Goal: Task Accomplishment & Management: Manage account settings

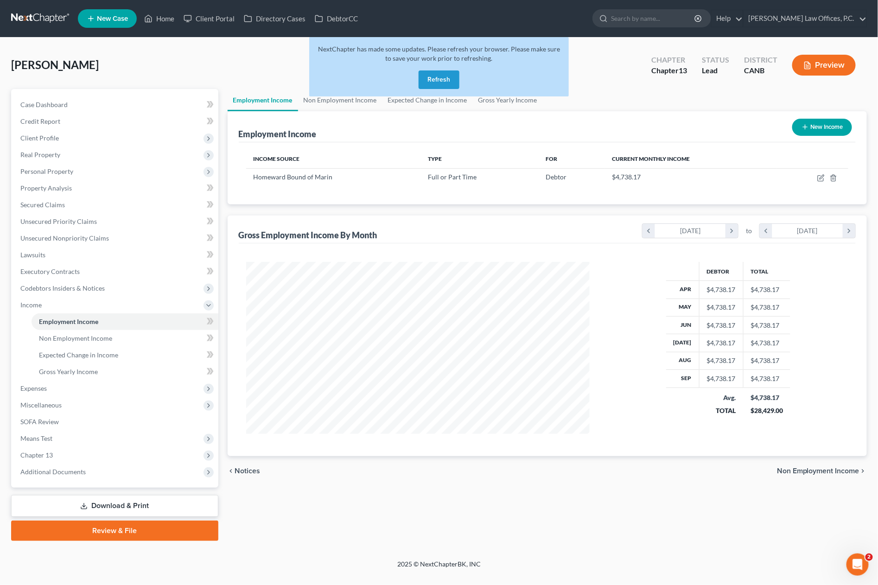
scroll to position [172, 362]
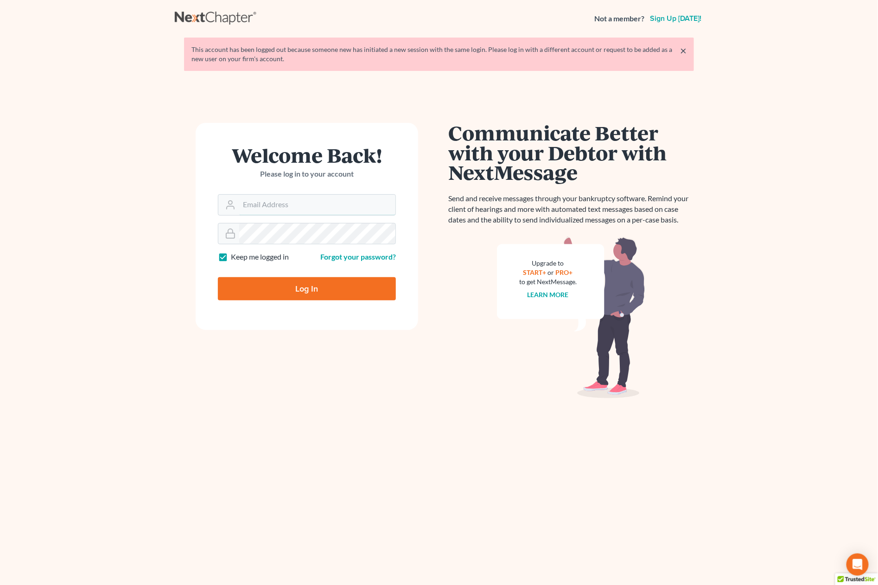
type input "[PERSON_NAME][EMAIL_ADDRESS][DOMAIN_NAME]"
click at [293, 287] on input "Log In" at bounding box center [307, 288] width 178 height 23
type input "Thinking..."
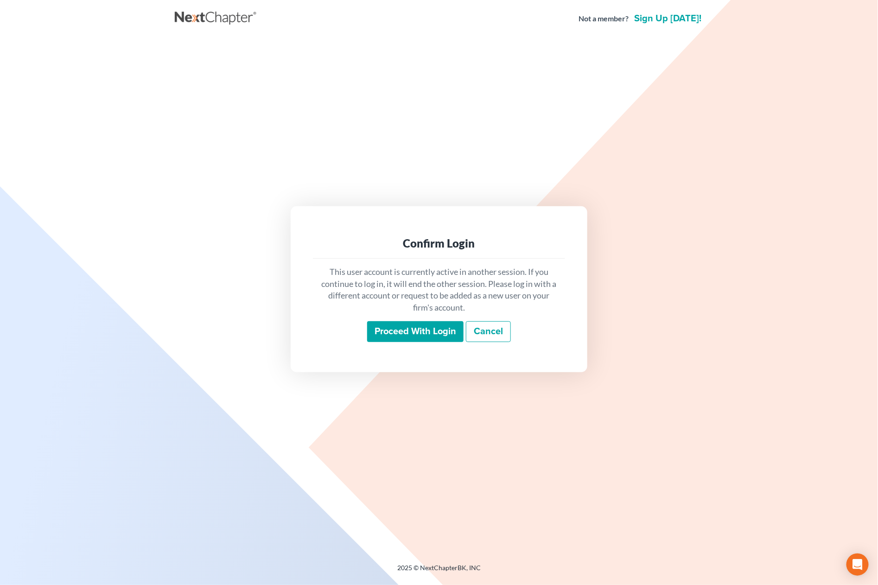
click at [394, 326] on input "Proceed with login" at bounding box center [415, 331] width 96 height 21
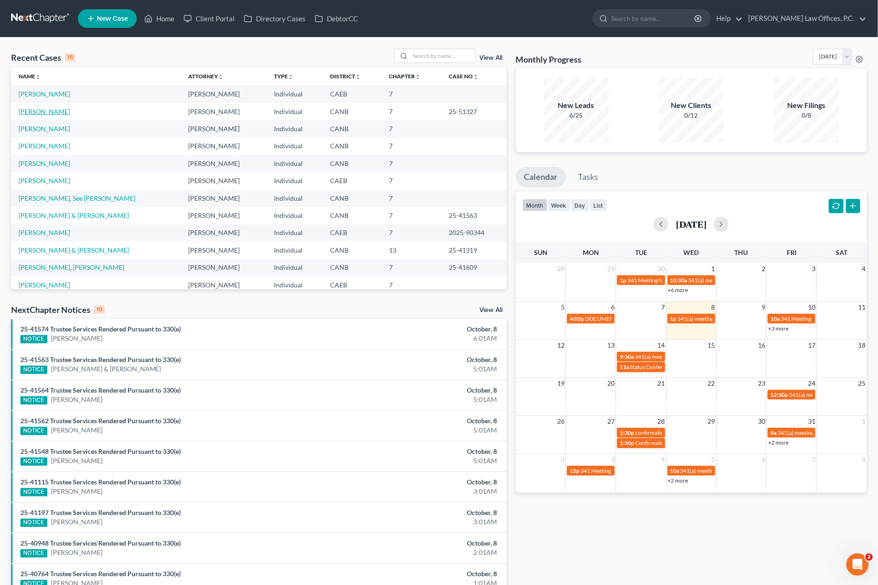
click at [54, 111] on link "[PERSON_NAME]" at bounding box center [44, 112] width 51 height 8
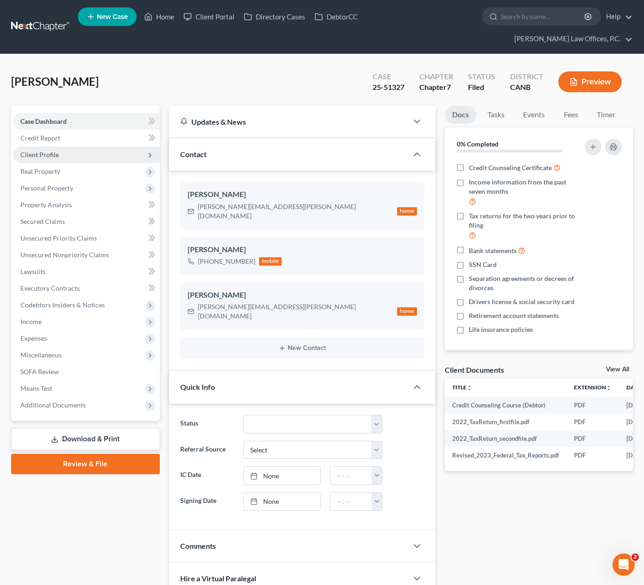
click at [109, 147] on span "Client Profile" at bounding box center [86, 155] width 147 height 17
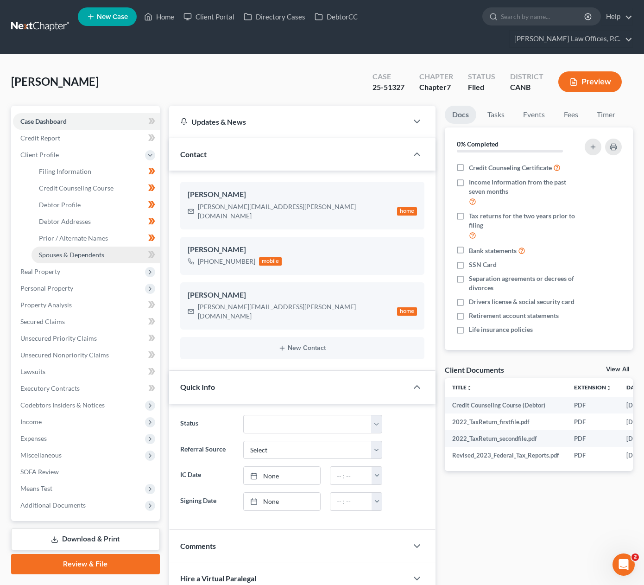
click at [108, 247] on link "Spouses & Dependents" at bounding box center [96, 255] width 128 height 17
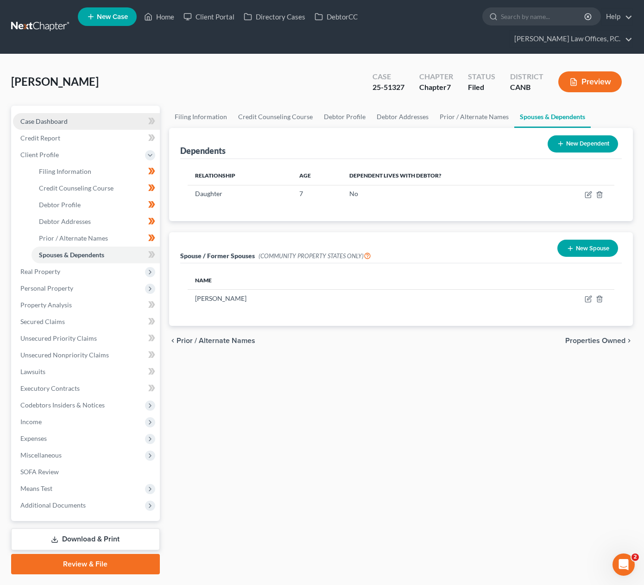
click at [104, 113] on link "Case Dashboard" at bounding box center [86, 121] width 147 height 17
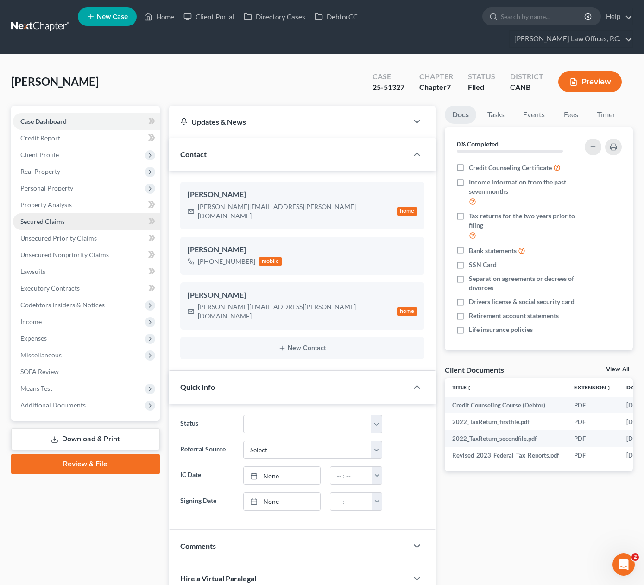
click at [64, 213] on link "Secured Claims" at bounding box center [86, 221] width 147 height 17
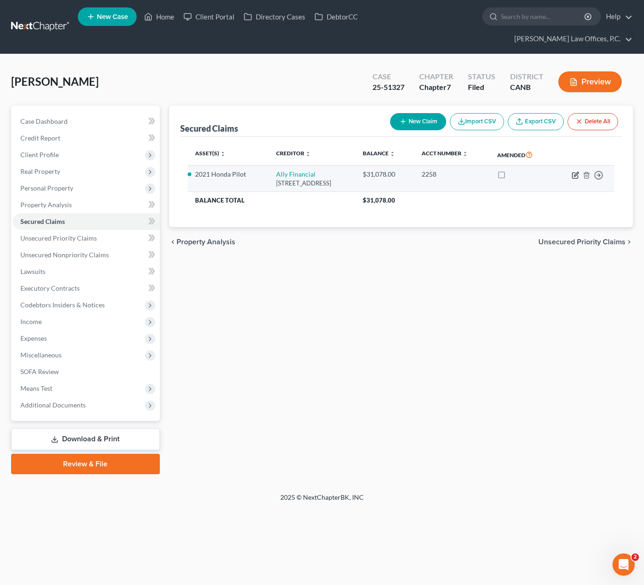
click at [576, 172] on icon "button" at bounding box center [575, 175] width 7 height 7
select select "23"
select select "2"
select select "0"
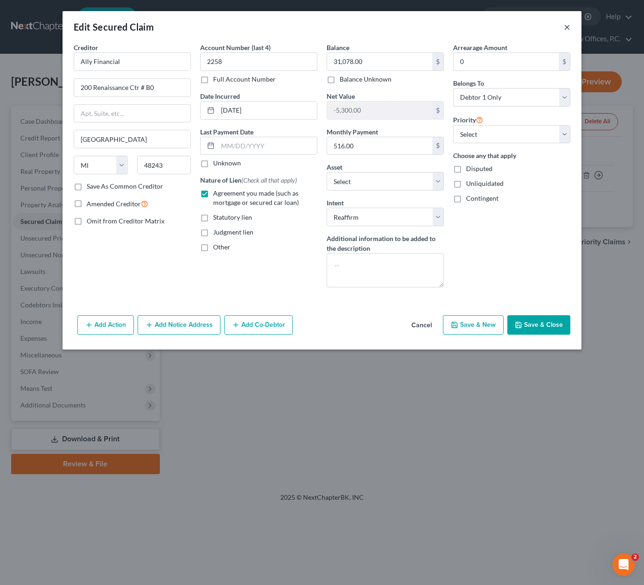
click at [568, 31] on button "×" at bounding box center [567, 26] width 6 height 11
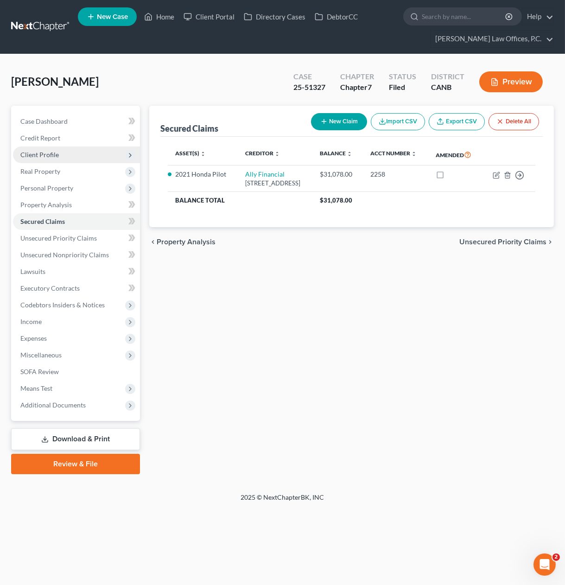
click at [77, 152] on span "Client Profile" at bounding box center [76, 155] width 127 height 17
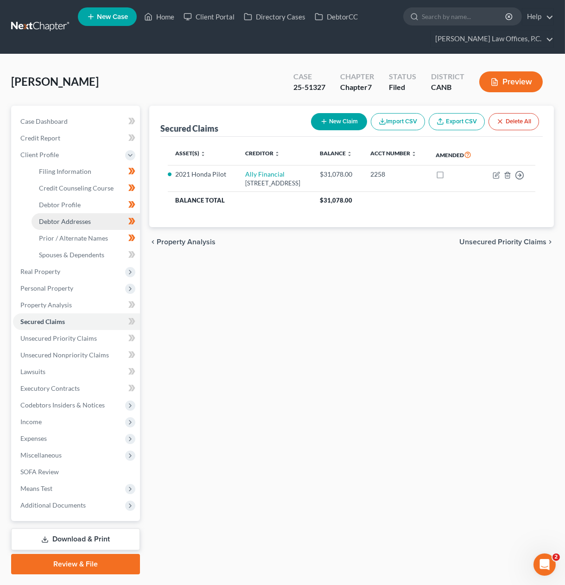
click at [99, 225] on link "Debtor Addresses" at bounding box center [86, 221] width 108 height 17
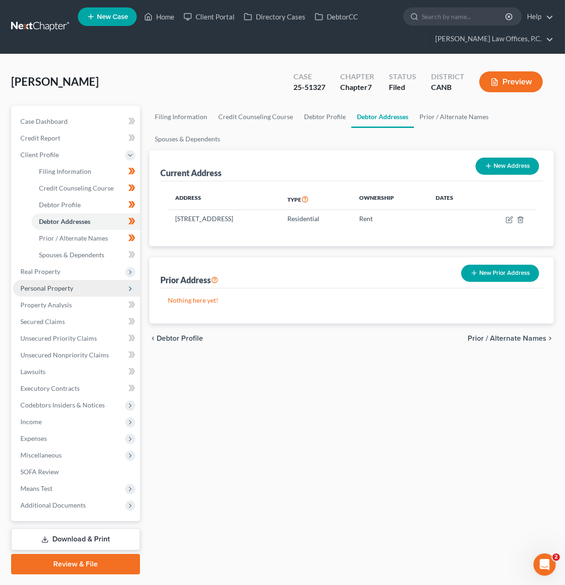
click at [86, 292] on span "Personal Property" at bounding box center [76, 288] width 127 height 17
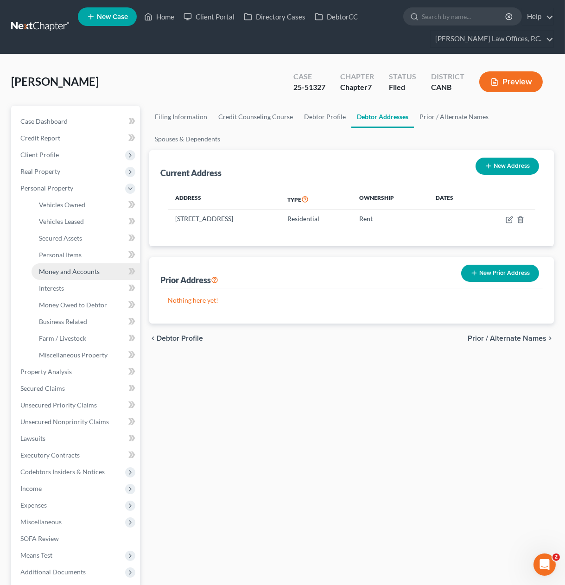
click at [90, 273] on span "Money and Accounts" at bounding box center [69, 272] width 61 height 8
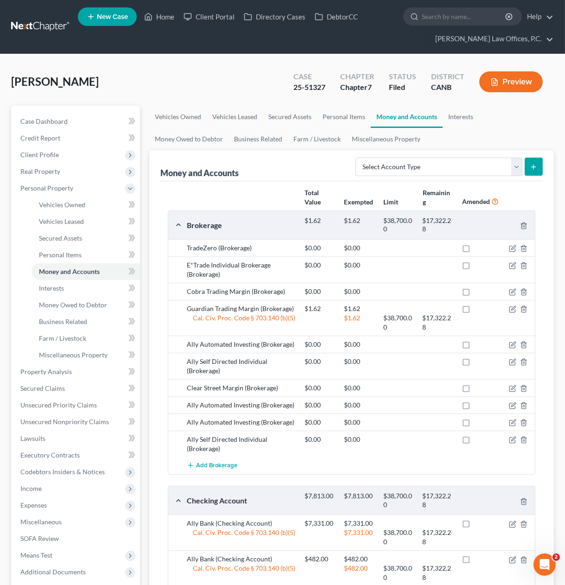
drag, startPoint x: 159, startPoint y: 85, endPoint x: 280, endPoint y: 441, distance: 375.8
click at [280, 441] on div "[PERSON_NAME] Upgraded Case 25-51327 Chapter Chapter 7 Status Filed District CA…" at bounding box center [282, 458] width 543 height 787
click at [281, 443] on div "Ally Self Directed Individual (Brokerage)" at bounding box center [241, 444] width 118 height 19
drag, startPoint x: 312, startPoint y: 448, endPoint x: 150, endPoint y: 99, distance: 385.0
click at [153, 100] on div "[PERSON_NAME] Upgraded Case 25-51327 Chapter Chapter 7 Status Filed District CA…" at bounding box center [282, 458] width 543 height 787
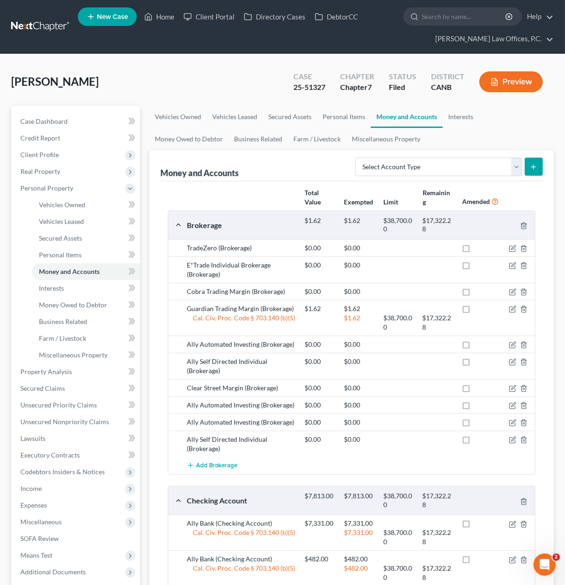
click at [101, 93] on div "[PERSON_NAME] Upgraded Case 25-51327 Chapter Chapter 7 Status Filed District CA…" at bounding box center [282, 85] width 543 height 40
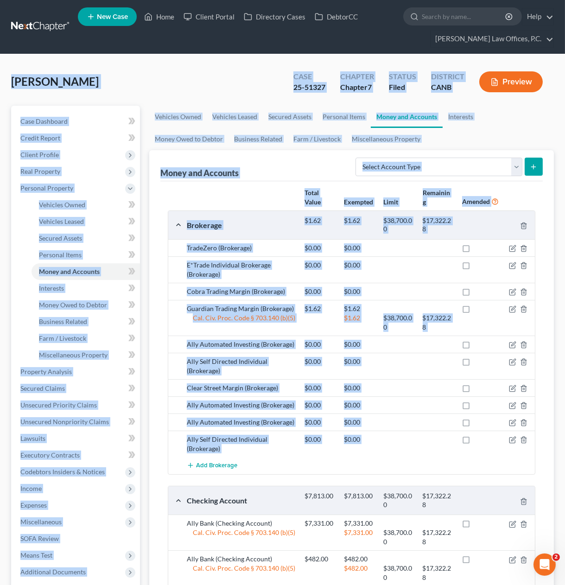
drag, startPoint x: 12, startPoint y: 80, endPoint x: 338, endPoint y: 459, distance: 500.1
click at [338, 459] on div "[PERSON_NAME] Upgraded Case 25-51327 Chapter Chapter 7 Status Filed District CA…" at bounding box center [282, 459] width 565 height 810
click at [338, 459] on div "Add Brokerage" at bounding box center [359, 465] width 354 height 17
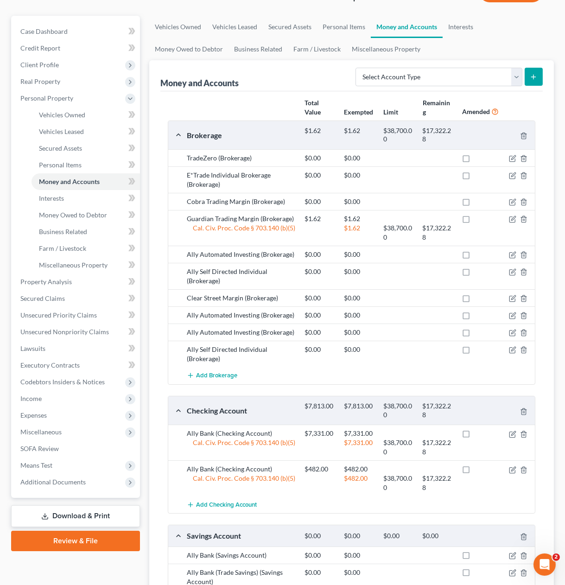
scroll to position [60, 0]
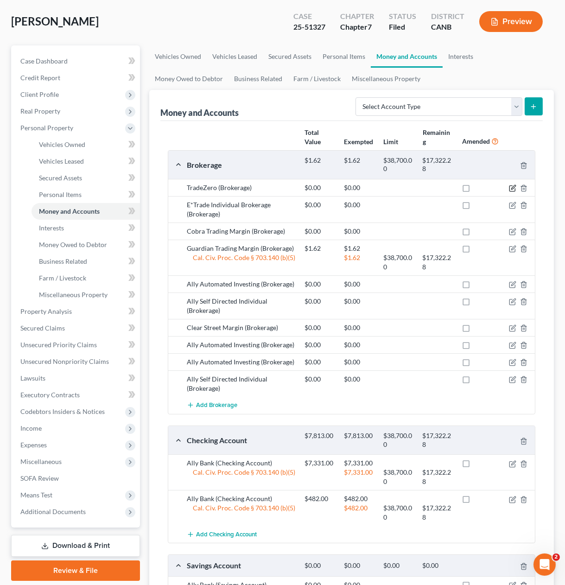
click at [511, 189] on icon "button" at bounding box center [512, 188] width 7 height 7
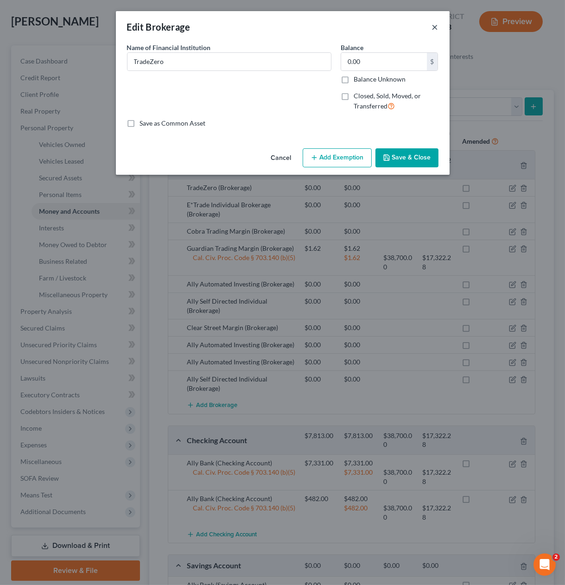
click at [437, 27] on button "×" at bounding box center [435, 26] width 6 height 11
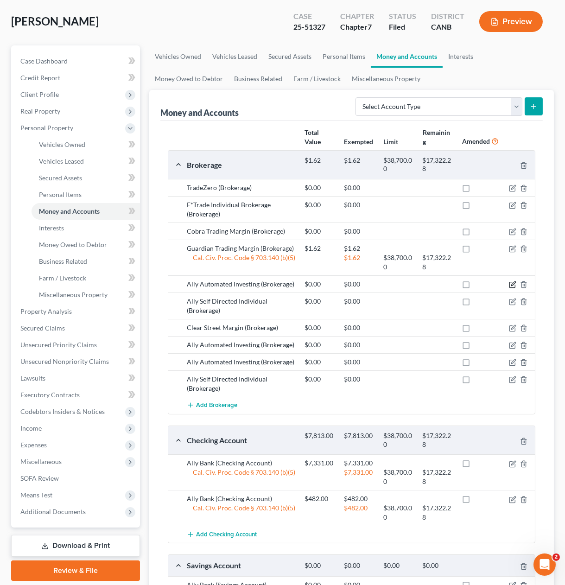
click at [510, 281] on icon "button" at bounding box center [512, 284] width 7 height 7
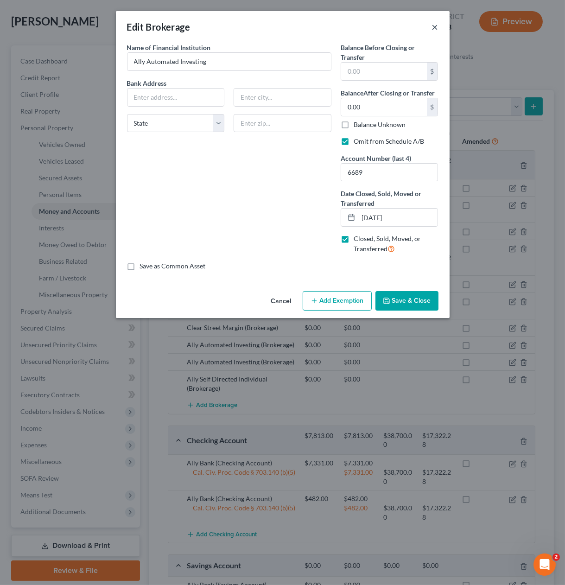
click at [435, 26] on button "×" at bounding box center [435, 26] width 6 height 11
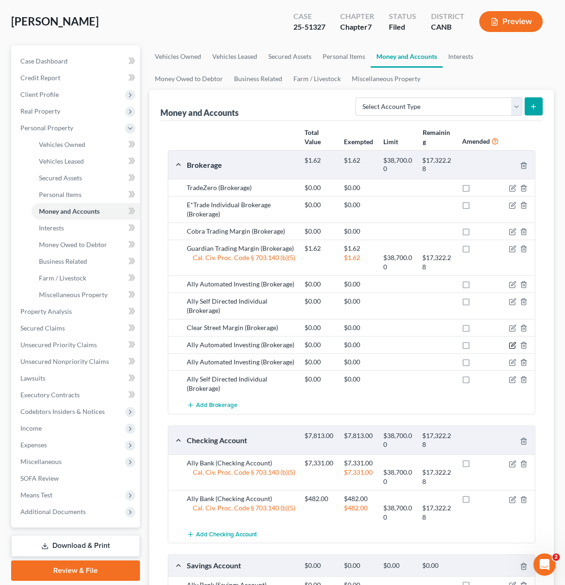
click at [510, 342] on icon "button" at bounding box center [512, 345] width 7 height 7
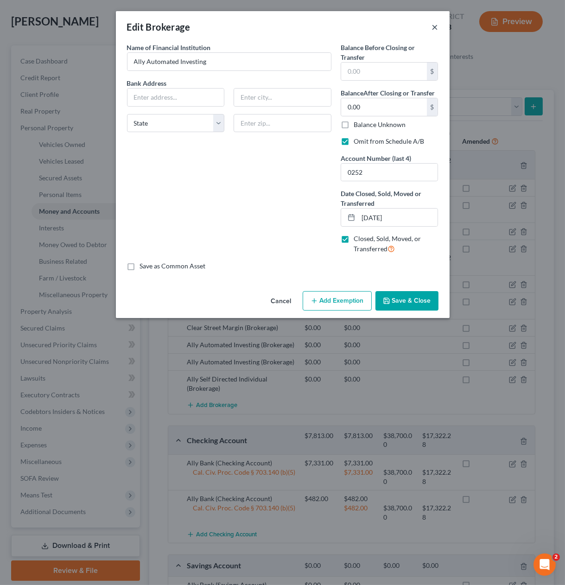
click at [434, 26] on button "×" at bounding box center [435, 26] width 6 height 11
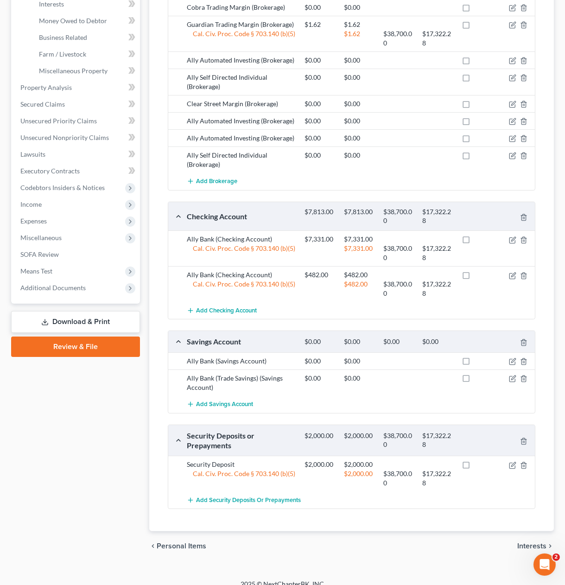
scroll to position [293, 0]
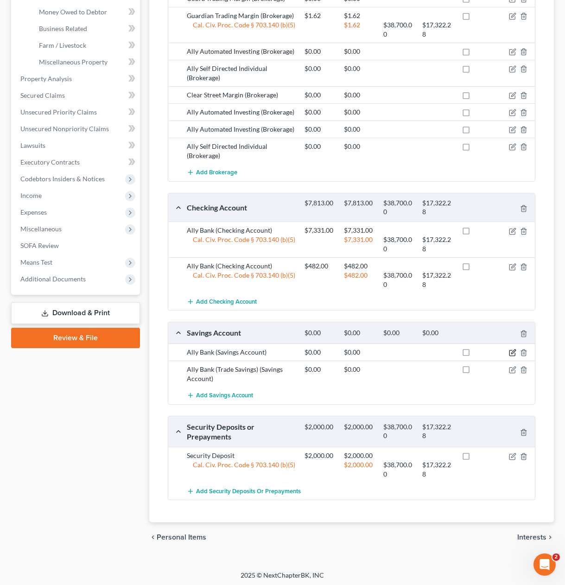
click at [514, 353] on icon "button" at bounding box center [512, 352] width 7 height 7
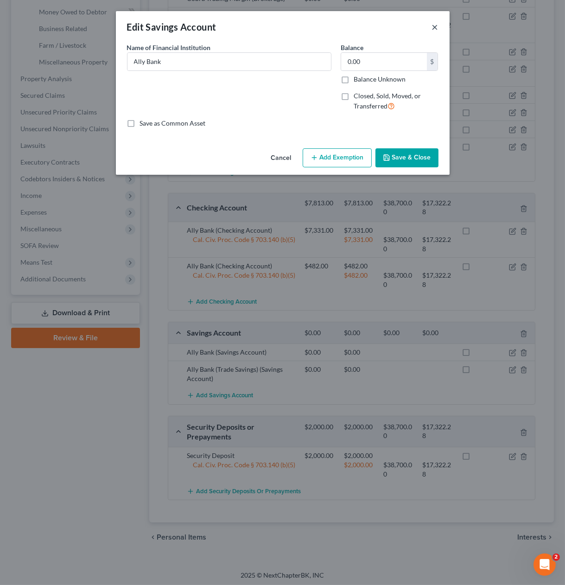
click at [436, 24] on button "×" at bounding box center [435, 26] width 6 height 11
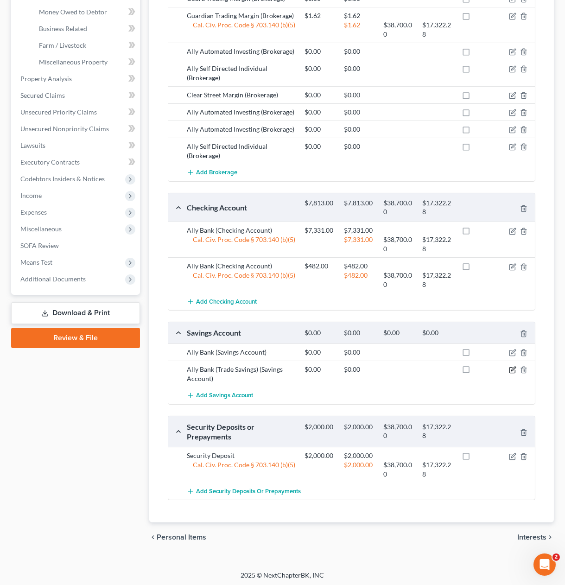
click at [513, 366] on icon "button" at bounding box center [512, 369] width 7 height 7
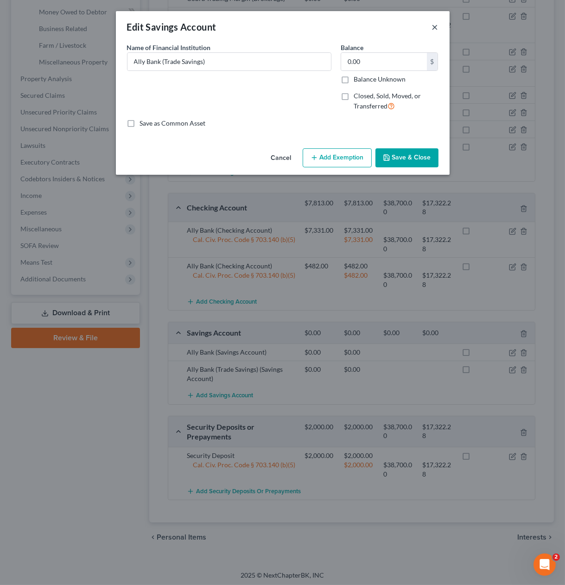
click at [435, 27] on button "×" at bounding box center [435, 26] width 6 height 11
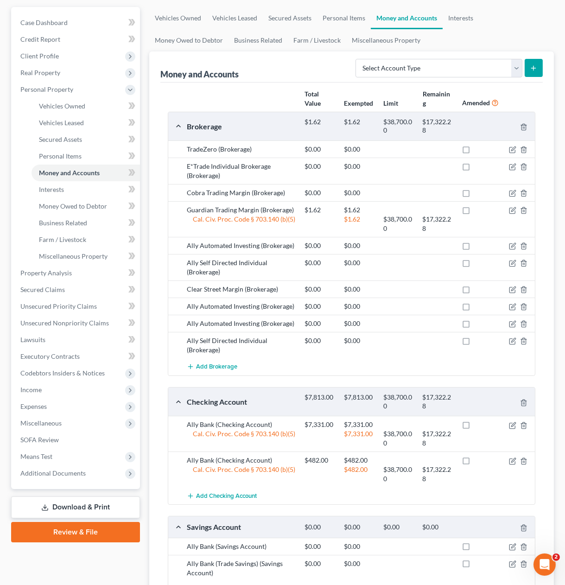
scroll to position [97, 0]
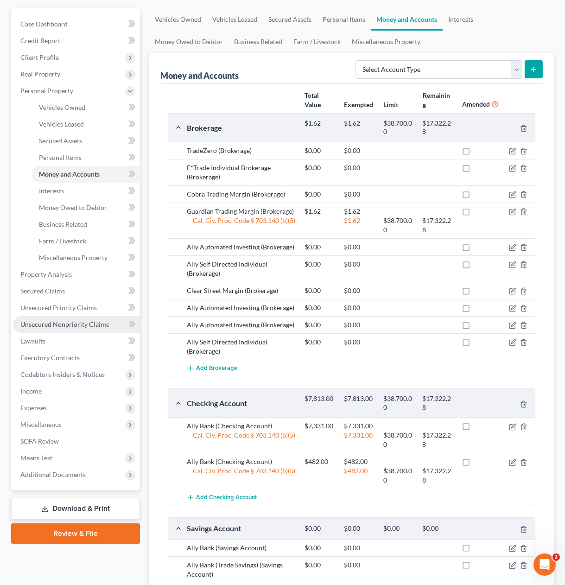
click at [87, 322] on span "Unsecured Nonpriority Claims" at bounding box center [64, 324] width 89 height 8
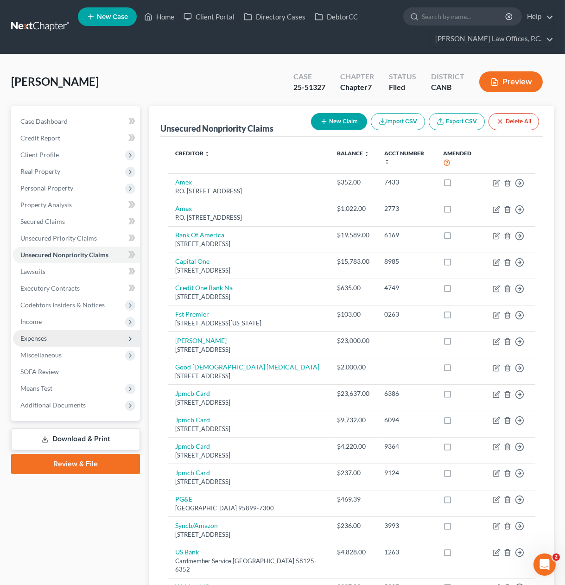
click at [83, 330] on span "Expenses" at bounding box center [76, 338] width 127 height 17
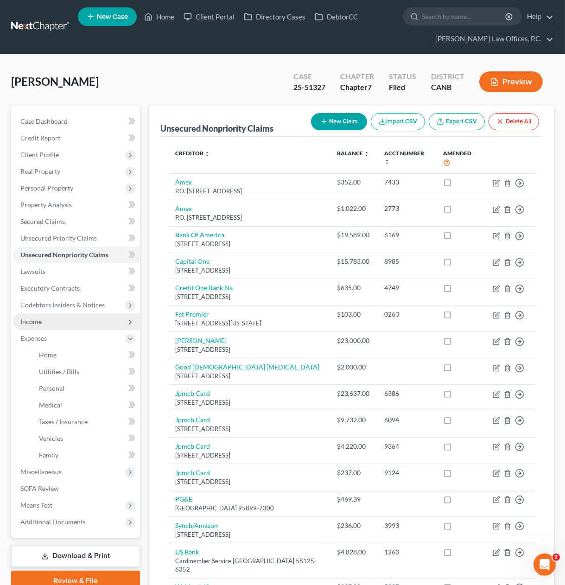
click at [85, 316] on span "Income" at bounding box center [76, 321] width 127 height 17
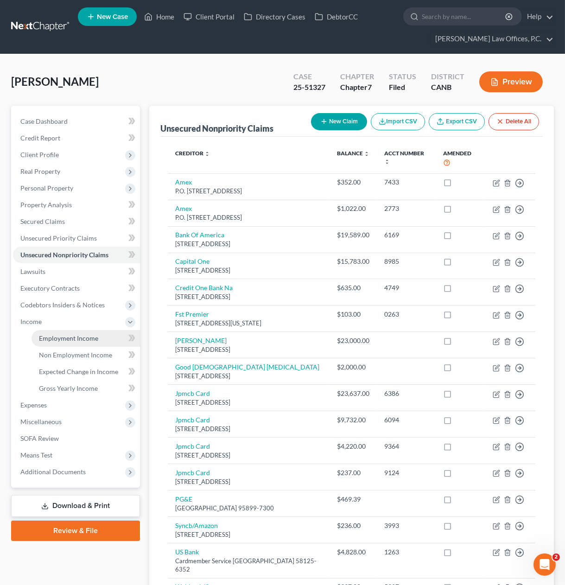
click at [83, 333] on link "Employment Income" at bounding box center [86, 338] width 108 height 17
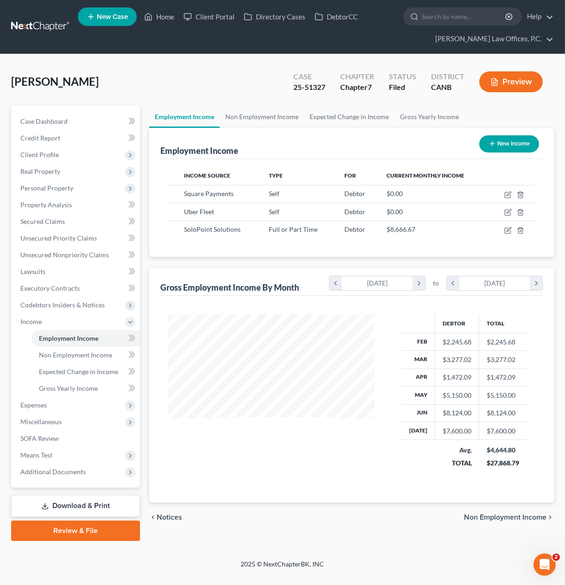
scroll to position [166, 225]
click at [509, 227] on icon "button" at bounding box center [507, 230] width 7 height 7
select select "0"
select select "4"
select select "3"
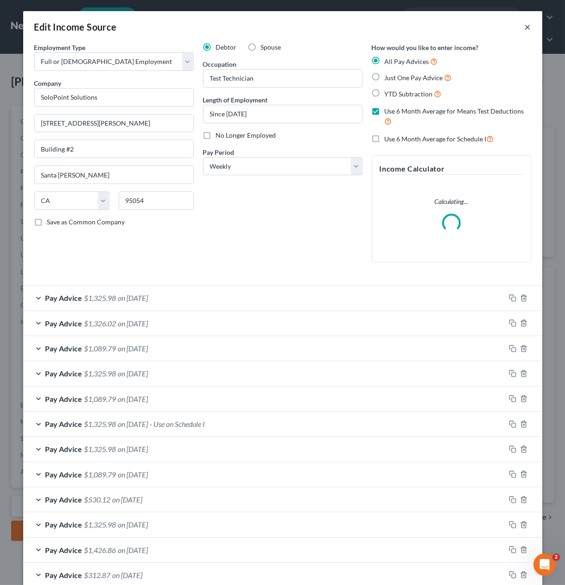
click at [529, 26] on button "×" at bounding box center [528, 26] width 6 height 11
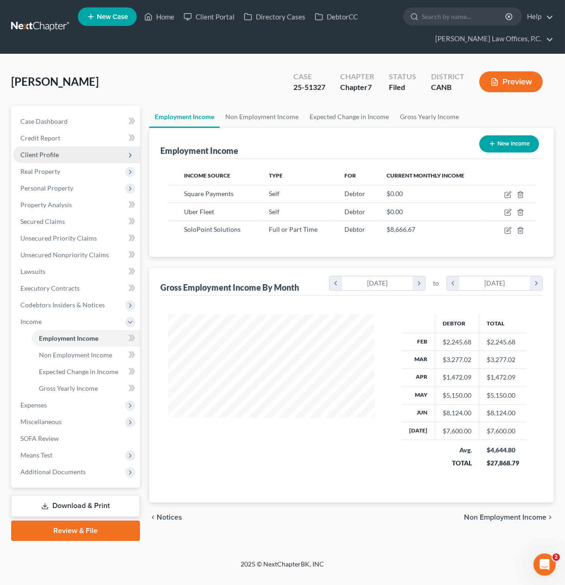
click at [93, 154] on span "Client Profile" at bounding box center [76, 155] width 127 height 17
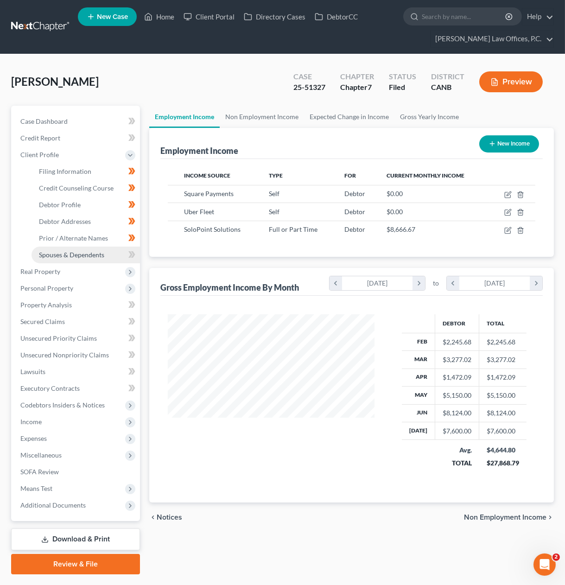
click at [93, 253] on span "Spouses & Dependents" at bounding box center [71, 255] width 65 height 8
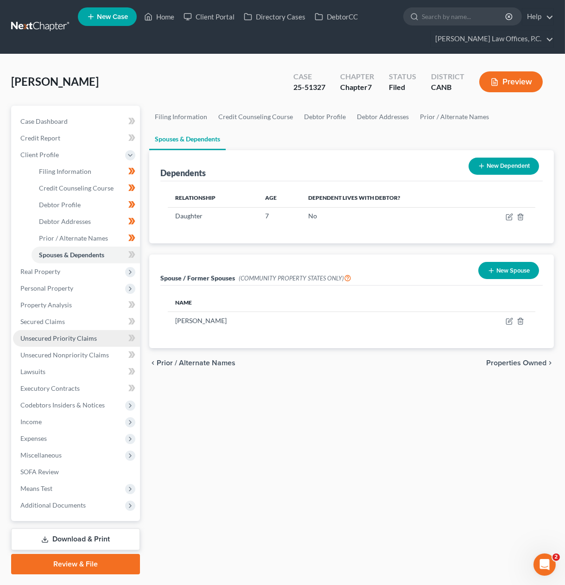
click at [72, 334] on span "Unsecured Priority Claims" at bounding box center [58, 338] width 77 height 8
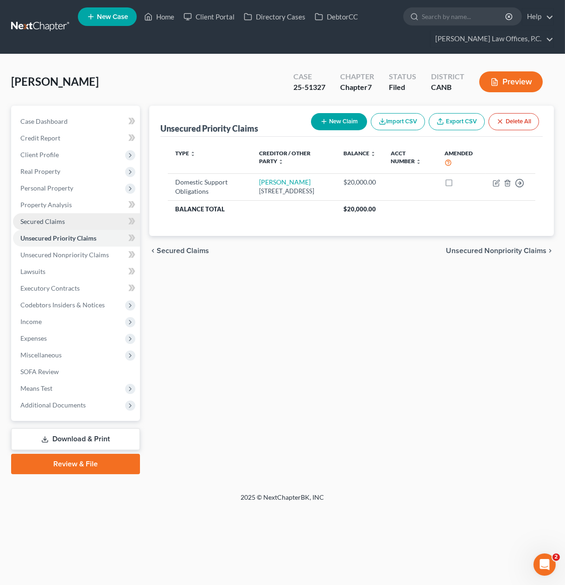
click at [74, 222] on link "Secured Claims" at bounding box center [76, 221] width 127 height 17
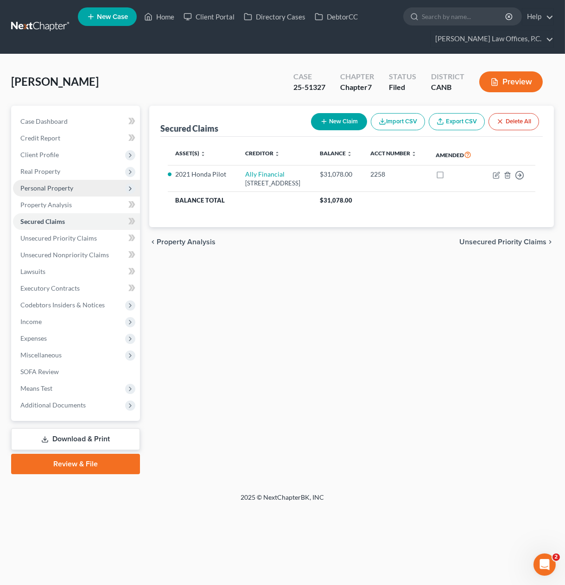
click at [79, 187] on span "Personal Property" at bounding box center [76, 188] width 127 height 17
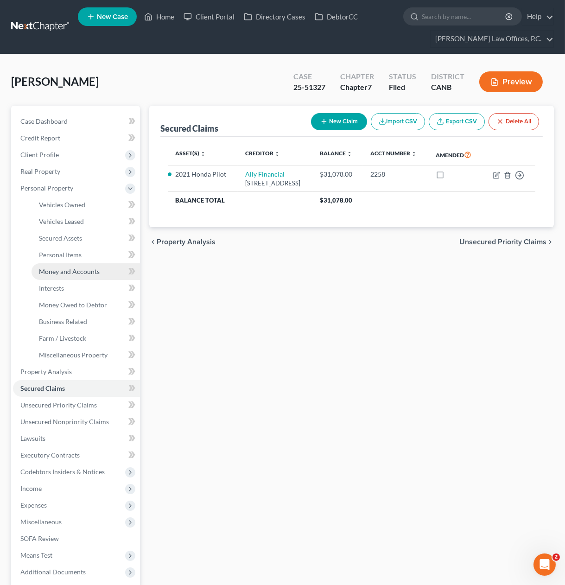
click at [80, 275] on link "Money and Accounts" at bounding box center [86, 271] width 108 height 17
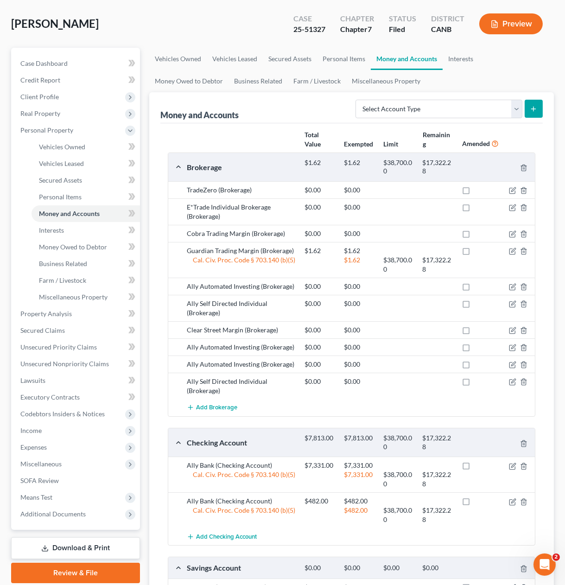
scroll to position [58, 0]
click at [506, 23] on button "Preview" at bounding box center [511, 23] width 64 height 21
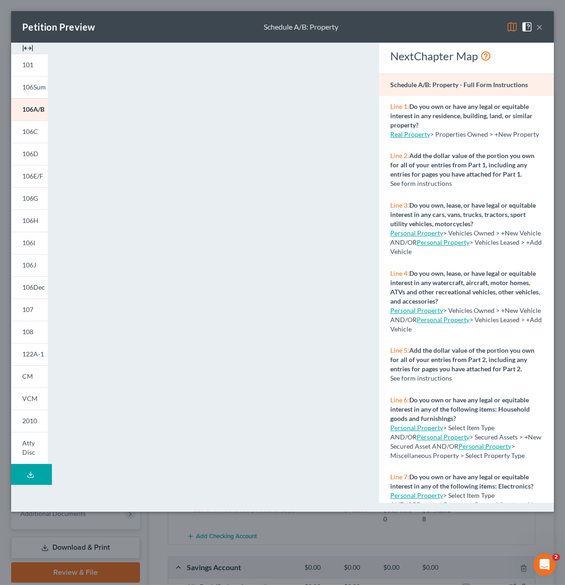
click at [539, 27] on button "×" at bounding box center [539, 26] width 6 height 11
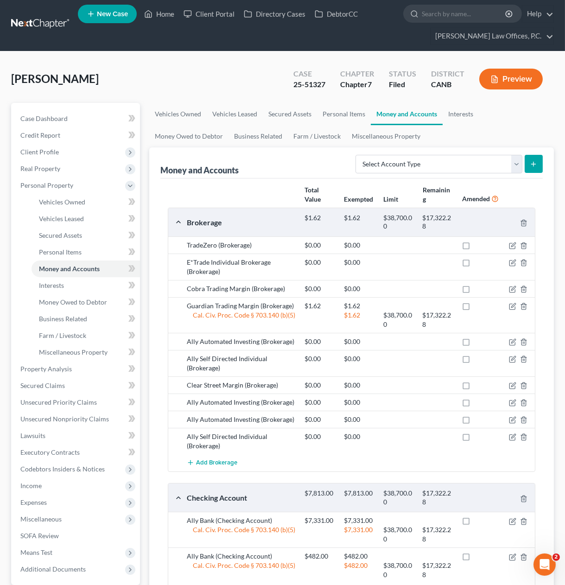
scroll to position [0, 0]
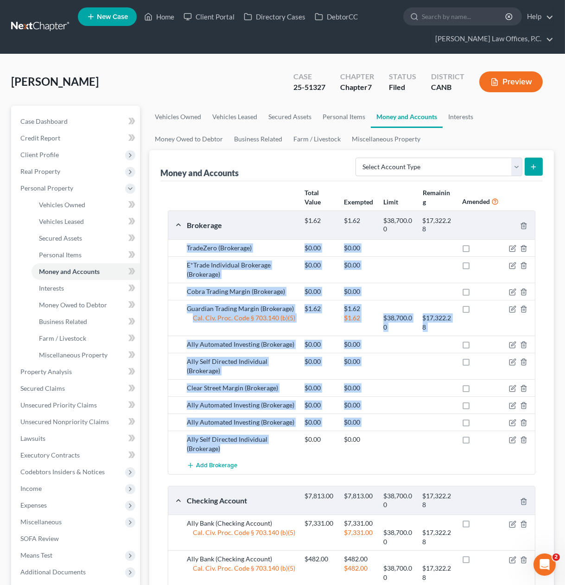
drag, startPoint x: 290, startPoint y: 452, endPoint x: 184, endPoint y: 247, distance: 230.4
click at [183, 247] on div "TradeZero (Brokerage) $0.00 $0.00 E*Trade Individual Brokerage (Brokerage) $0.0…" at bounding box center [351, 356] width 367 height 235
click at [186, 247] on div "TradeZero (Brokerage)" at bounding box center [241, 247] width 118 height 9
drag, startPoint x: 185, startPoint y: 246, endPoint x: 268, endPoint y: 445, distance: 215.3
click at [268, 445] on div "TradeZero (Brokerage) $0.00 $0.00 E*Trade Individual Brokerage (Brokerage) $0.0…" at bounding box center [351, 356] width 367 height 235
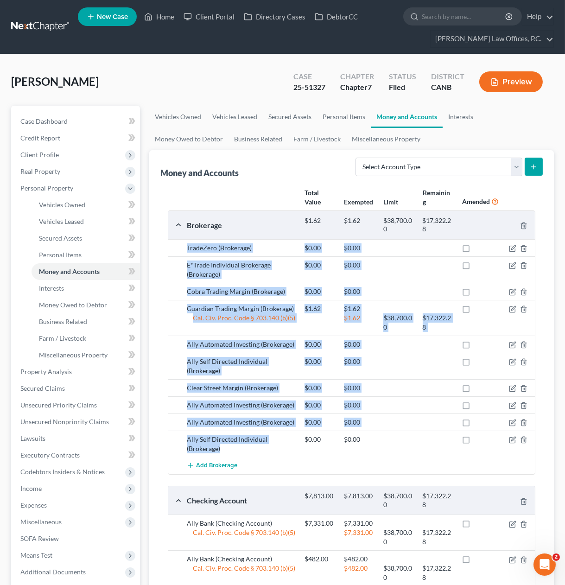
click at [268, 445] on div "Ally Self Directed Individual (Brokerage)" at bounding box center [241, 444] width 118 height 19
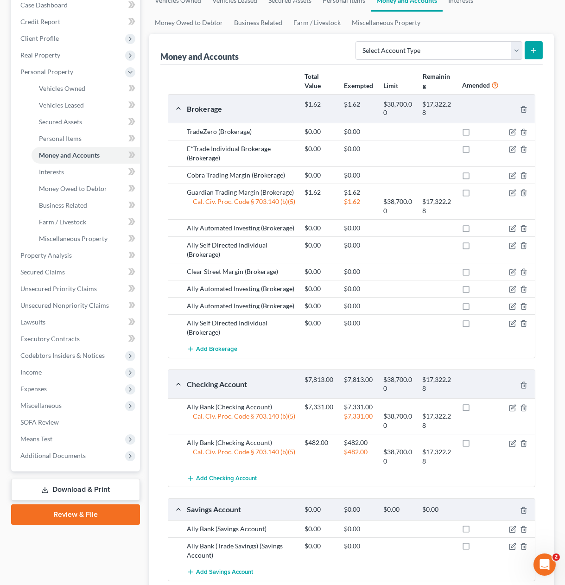
scroll to position [117, 0]
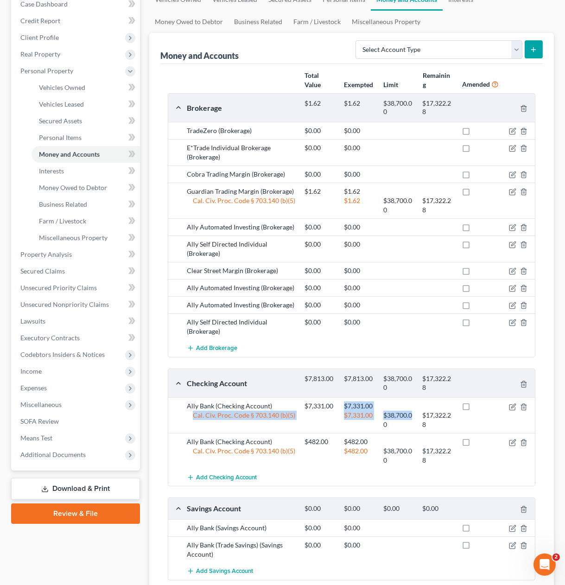
drag, startPoint x: 344, startPoint y: 404, endPoint x: 416, endPoint y: 414, distance: 72.5
click at [412, 414] on div "Ally Bank (Checking Account) $7,331.00 $7,331.00 Cal. Civ. Proc. Code § 703.140…" at bounding box center [359, 416] width 354 height 28
click at [437, 415] on div "$17,322.28" at bounding box center [437, 420] width 39 height 19
drag, startPoint x: 453, startPoint y: 415, endPoint x: 304, endPoint y: 403, distance: 149.3
click at [304, 403] on div "Ally Bank (Checking Account) $7,331.00 $7,331.00 Cal. Civ. Proc. Code § 703.140…" at bounding box center [359, 416] width 354 height 28
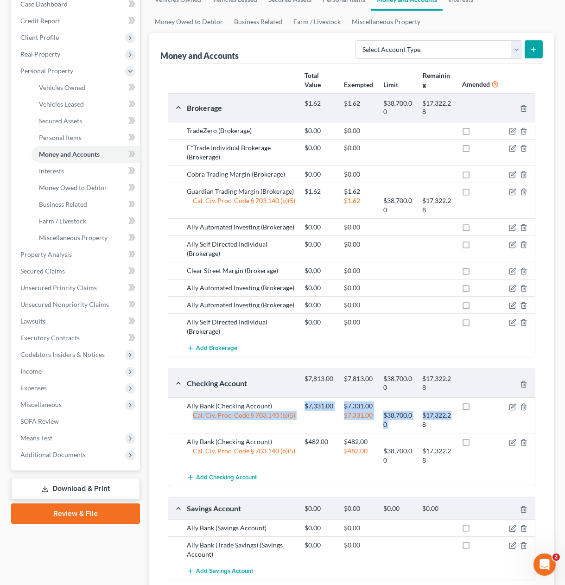
click at [304, 403] on div "$7,331.00" at bounding box center [319, 406] width 39 height 9
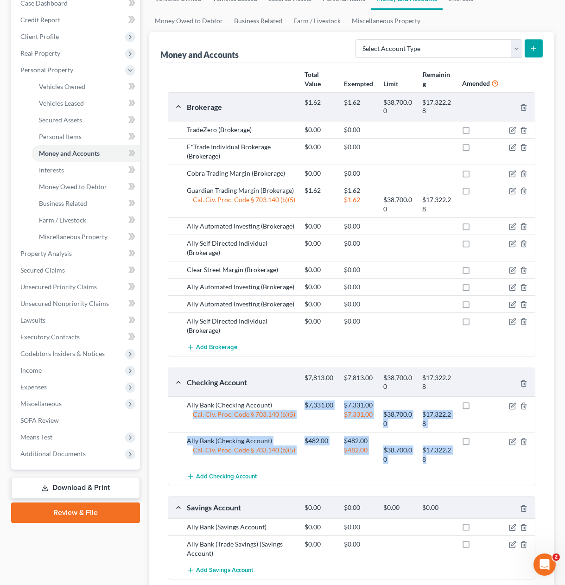
drag, startPoint x: 304, startPoint y: 403, endPoint x: 433, endPoint y: 453, distance: 138.4
click at [433, 453] on div "Ally Bank (Checking Account) $7,331.00 $7,331.00 Cal. Civ. Proc. Code § 703.140…" at bounding box center [351, 440] width 367 height 89
click at [431, 455] on div "$17,322.28" at bounding box center [437, 455] width 39 height 19
drag, startPoint x: 428, startPoint y: 459, endPoint x: 188, endPoint y: 402, distance: 247.1
click at [187, 402] on div "Ally Bank (Checking Account) $7,331.00 $7,331.00 Cal. Civ. Proc. Code § 703.140…" at bounding box center [351, 440] width 367 height 89
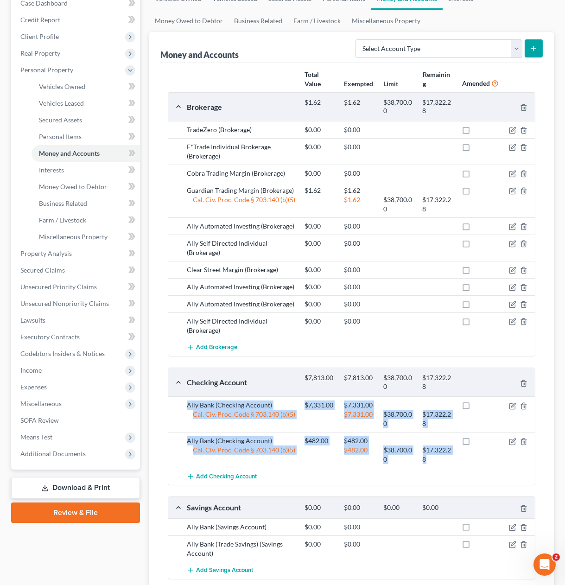
click at [188, 402] on div "Ally Bank (Checking Account)" at bounding box center [241, 405] width 118 height 9
drag, startPoint x: 188, startPoint y: 402, endPoint x: 431, endPoint y: 453, distance: 248.9
click at [432, 453] on div "Ally Bank (Checking Account) $7,331.00 $7,331.00 Cal. Civ. Proc. Code § 703.140…" at bounding box center [351, 440] width 367 height 89
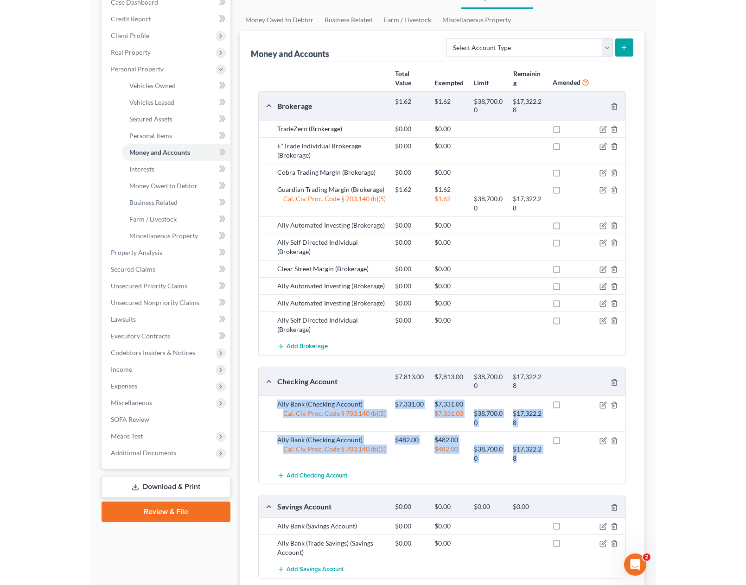
scroll to position [102, 0]
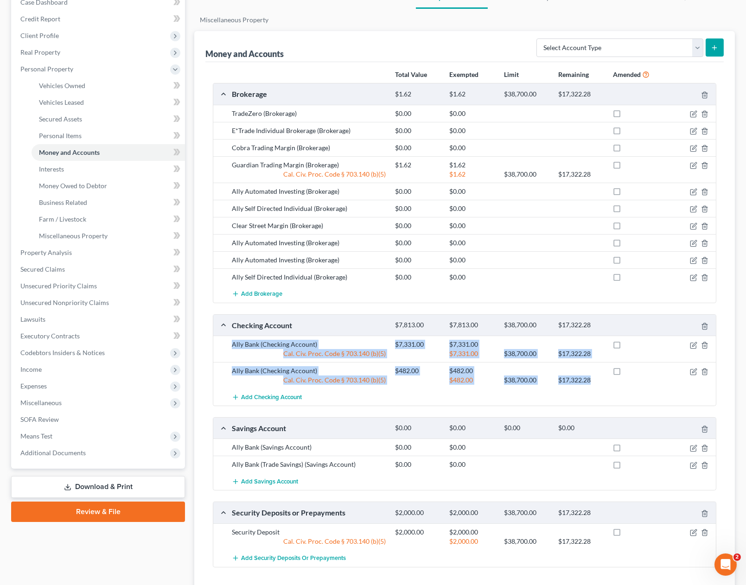
click at [644, 380] on div at bounding box center [635, 380] width 54 height 9
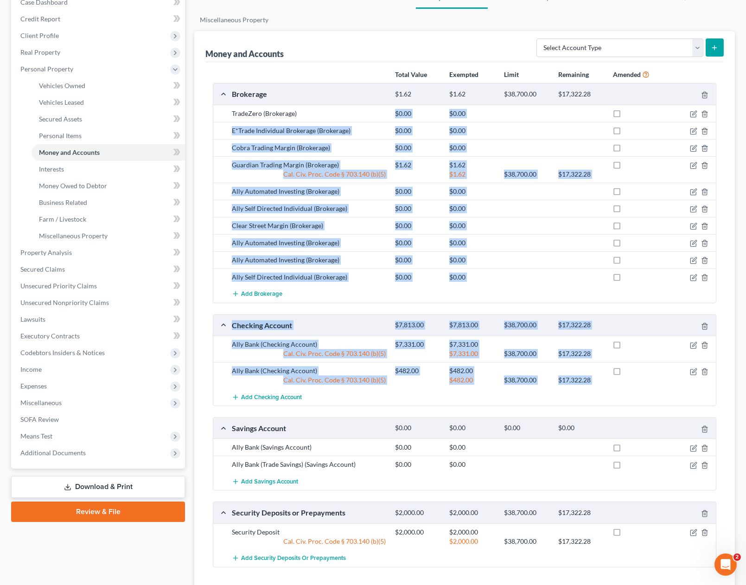
drag, startPoint x: 597, startPoint y: 384, endPoint x: 264, endPoint y: 112, distance: 430.3
click at [255, 115] on div "Brokerage $1.62 $1.62 $38,700.00 $17,322.28 TradeZero (Brokerage) $0.00 $0.00 E…" at bounding box center [465, 325] width 504 height 484
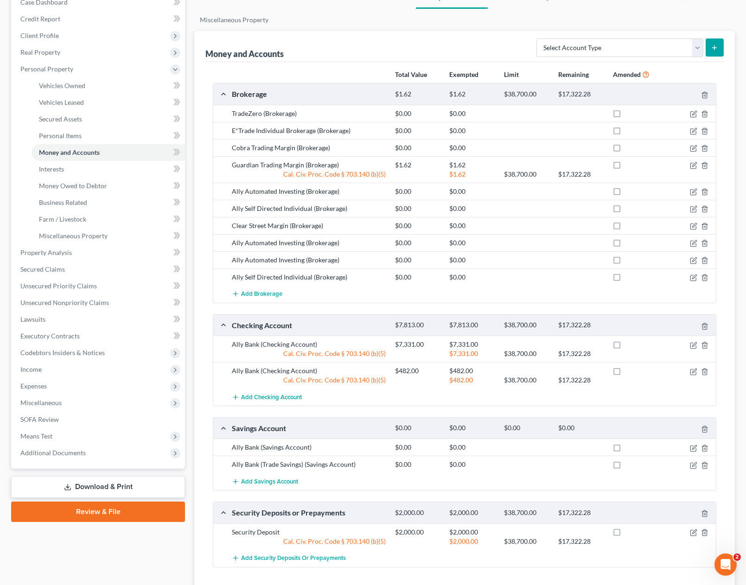
click at [384, 76] on div "Total Value Exempted Limit Remaining Amended" at bounding box center [464, 75] width 513 height 18
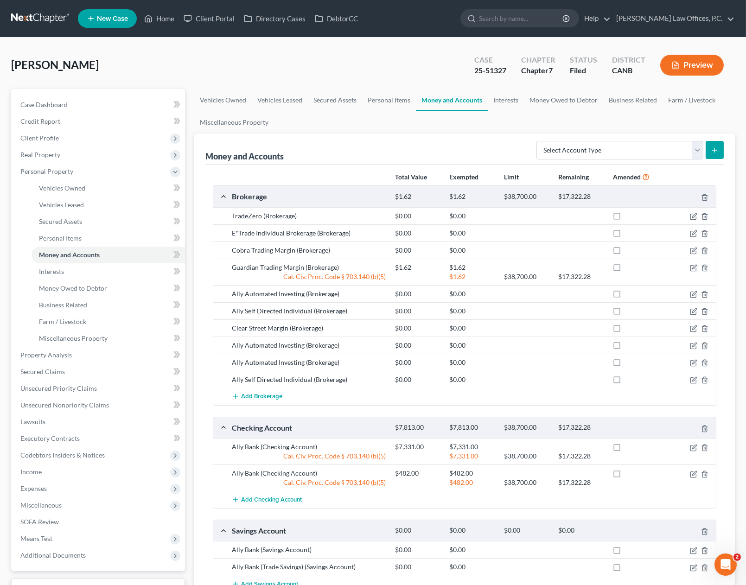
drag, startPoint x: 227, startPoint y: 84, endPoint x: 498, endPoint y: 563, distance: 550.4
click at [497, 563] on div "[PERSON_NAME] Upgraded Case 25-51327 Chapter Chapter 7 Status Filed District CA…" at bounding box center [373, 389] width 724 height 681
click at [498, 563] on div "$0.00" at bounding box center [472, 566] width 54 height 9
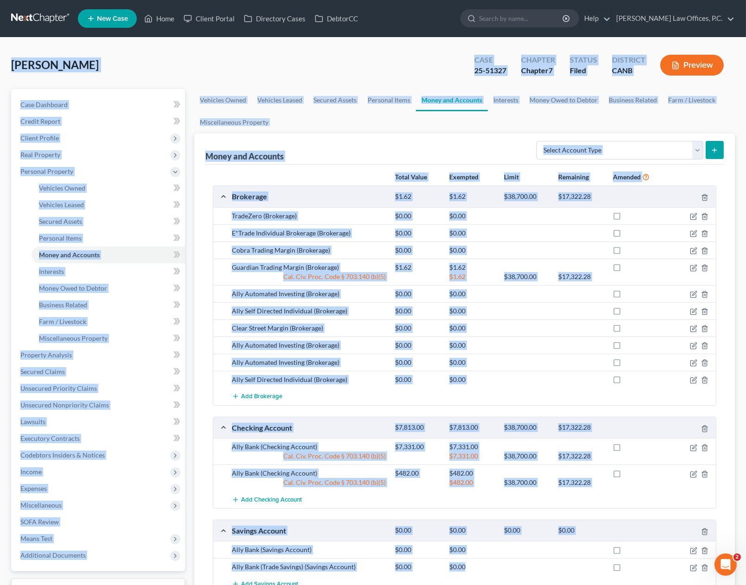
drag, startPoint x: 488, startPoint y: 567, endPoint x: 16, endPoint y: 57, distance: 693.9
click at [16, 54] on div "[PERSON_NAME] Upgraded Case 25-51327 Chapter Chapter 7 Status Filed District CA…" at bounding box center [373, 389] width 724 height 681
click at [16, 57] on div "[PERSON_NAME] Upgraded" at bounding box center [55, 64] width 88 height 15
drag, startPoint x: 12, startPoint y: 61, endPoint x: 546, endPoint y: 568, distance: 736.6
click at [546, 568] on div "[PERSON_NAME] Upgraded Case 25-51327 Chapter Chapter 7 Status Filed District CA…" at bounding box center [373, 389] width 724 height 681
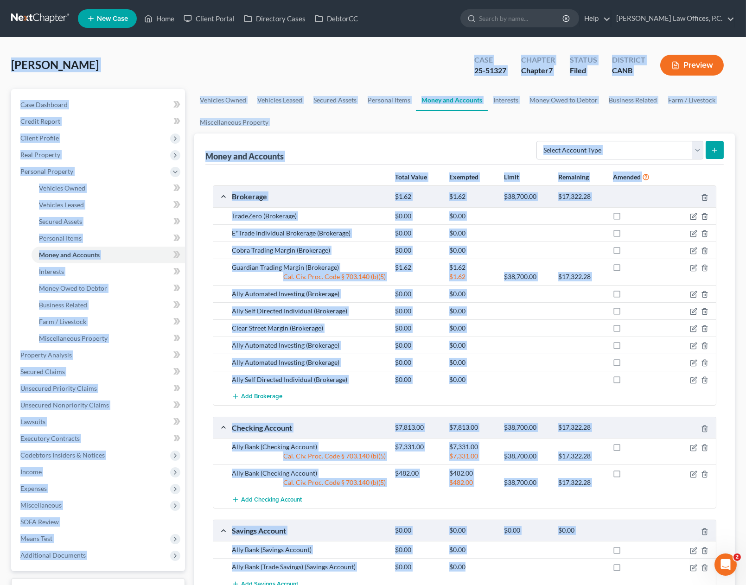
click at [504, 564] on div at bounding box center [526, 566] width 54 height 9
drag, startPoint x: 493, startPoint y: 563, endPoint x: 14, endPoint y: 64, distance: 691.6
click at [13, 64] on div "[PERSON_NAME] Upgraded Case 25-51327 Chapter Chapter 7 Status Filed District CA…" at bounding box center [373, 389] width 724 height 681
click at [14, 64] on span "[PERSON_NAME]" at bounding box center [55, 64] width 88 height 13
drag, startPoint x: 42, startPoint y: 90, endPoint x: 502, endPoint y: 577, distance: 669.8
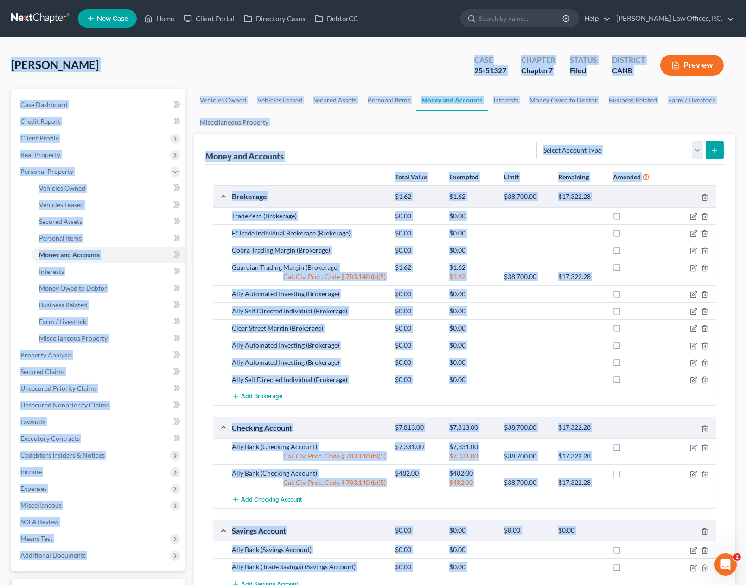
click at [502, 579] on div "[PERSON_NAME] Upgraded Case 25-51327 Chapter Chapter 7 Status Filed District CA…" at bounding box center [373, 389] width 724 height 681
click at [505, 566] on div at bounding box center [526, 566] width 54 height 9
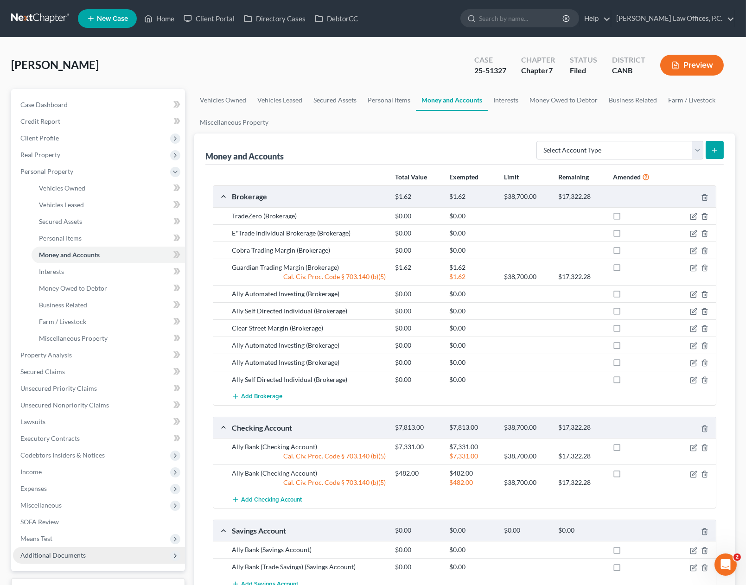
click at [76, 552] on span "Additional Documents" at bounding box center [52, 555] width 65 height 8
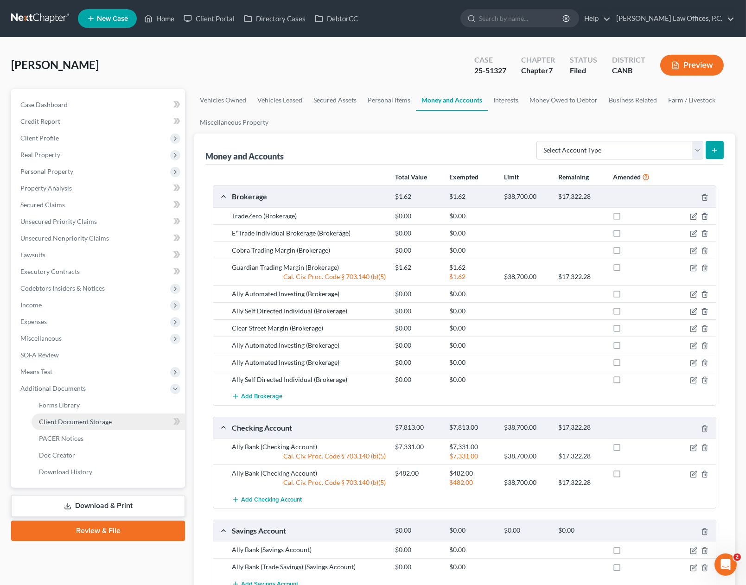
click at [100, 424] on span "Client Document Storage" at bounding box center [75, 422] width 73 height 8
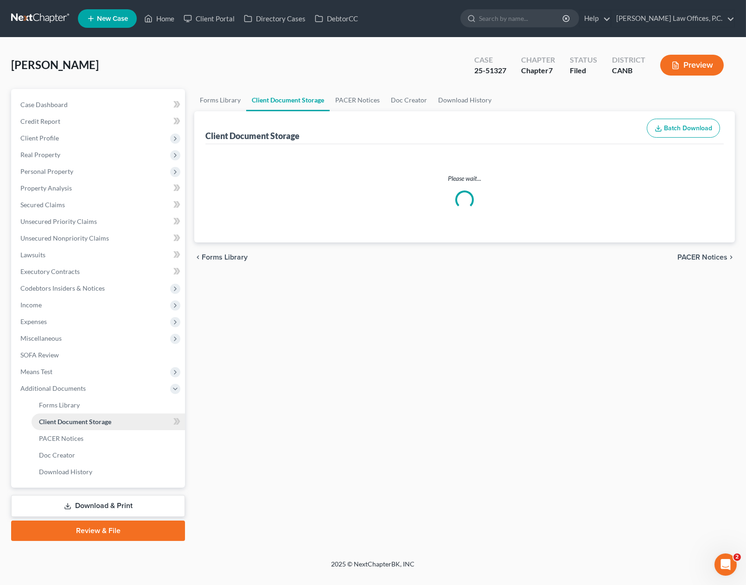
select select "0"
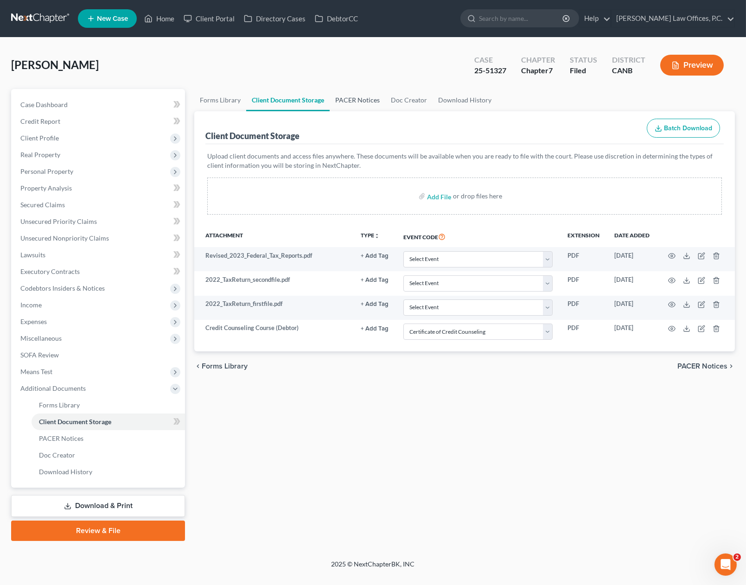
click at [347, 95] on link "PACER Notices" at bounding box center [358, 100] width 56 height 22
